Goal: Information Seeking & Learning: Understand process/instructions

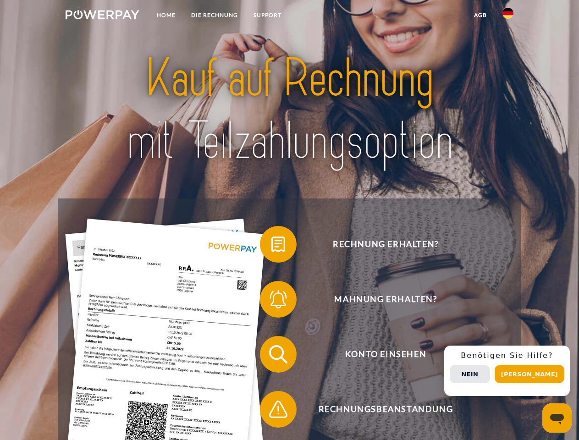
click at [102, 16] on img at bounding box center [103, 14] width 74 height 9
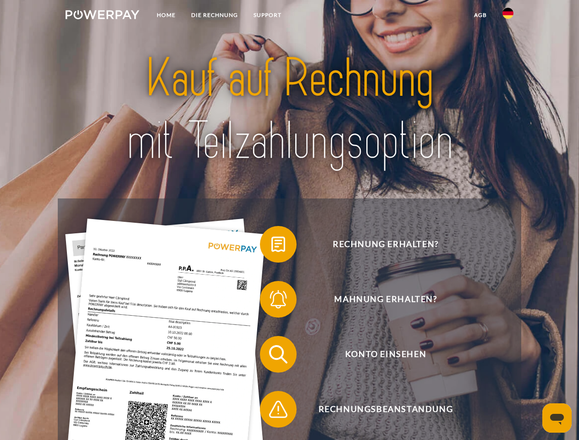
click at [508, 16] on img at bounding box center [507, 13] width 11 height 11
click at [480, 15] on link "agb" at bounding box center [480, 15] width 28 height 16
click at [271, 246] on span at bounding box center [264, 244] width 46 height 46
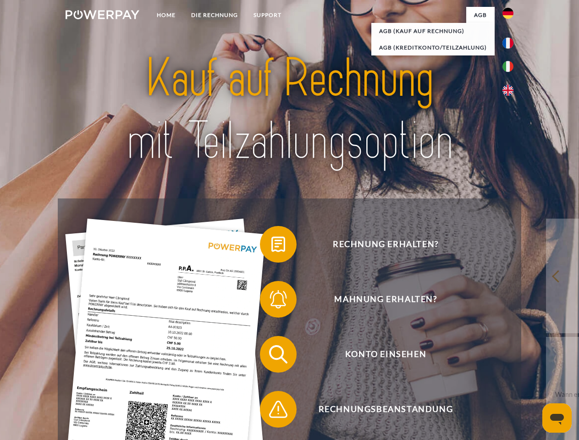
click at [271, 301] on span at bounding box center [264, 299] width 46 height 46
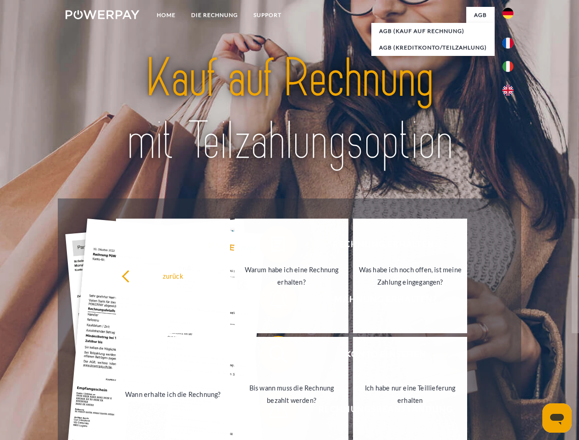
click at [271, 356] on link "Bis wann muss die Rechnung bezahlt werden?" at bounding box center [292, 394] width 114 height 115
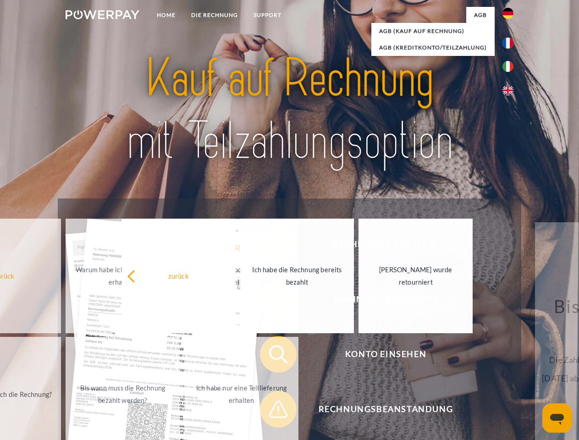
click at [271, 411] on span at bounding box center [264, 409] width 46 height 46
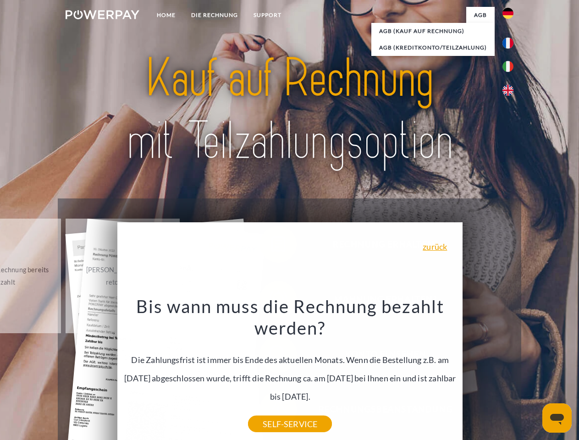
click at [510, 371] on div "Rechnung erhalten? Mahnung erhalten? Konto einsehen" at bounding box center [289, 381] width 463 height 367
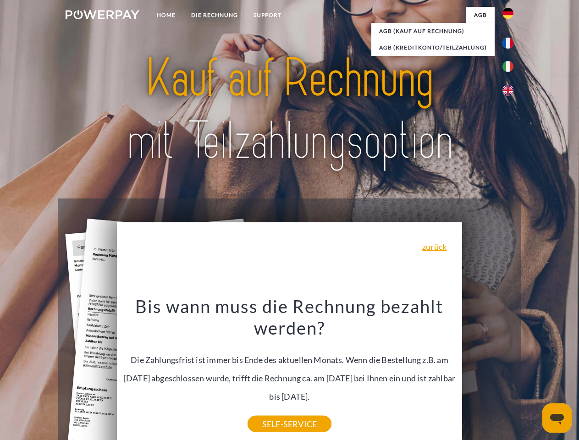
click at [488, 373] on span "Konto einsehen" at bounding box center [385, 354] width 225 height 37
click at [532, 374] on header "Home DIE RECHNUNG SUPPORT" at bounding box center [289, 316] width 579 height 633
